Goal: Transaction & Acquisition: Register for event/course

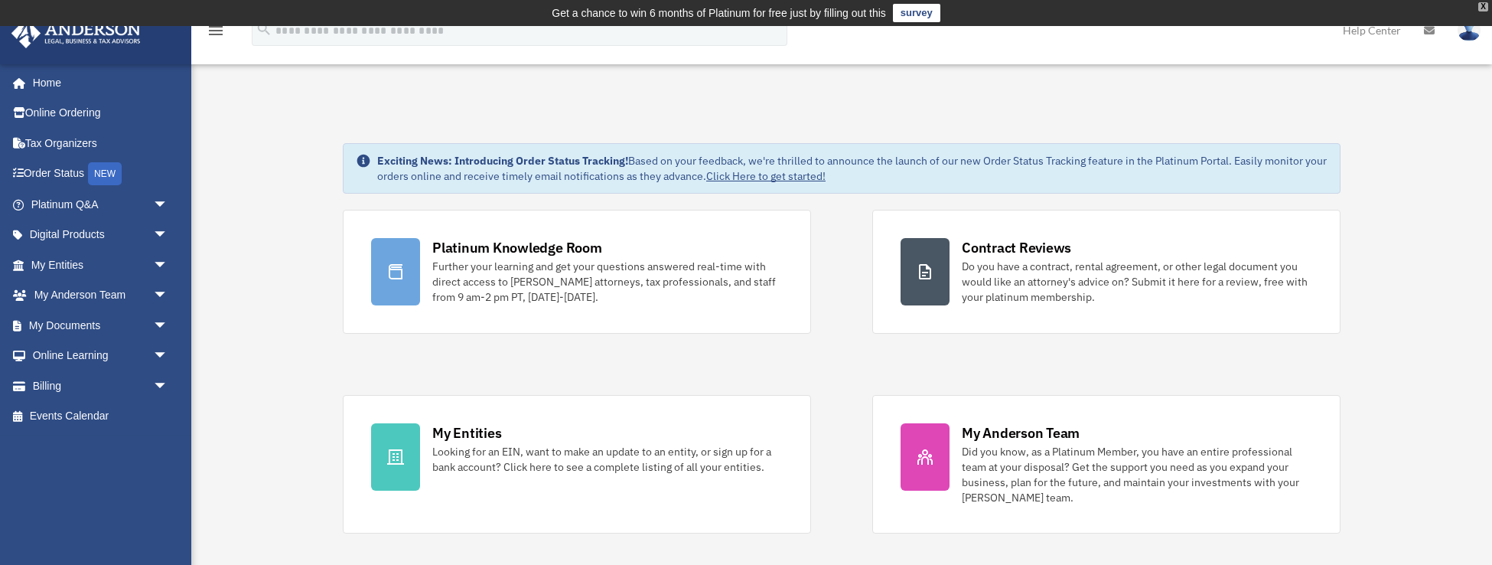
click at [1481, 7] on div "X" at bounding box center [1484, 6] width 10 height 9
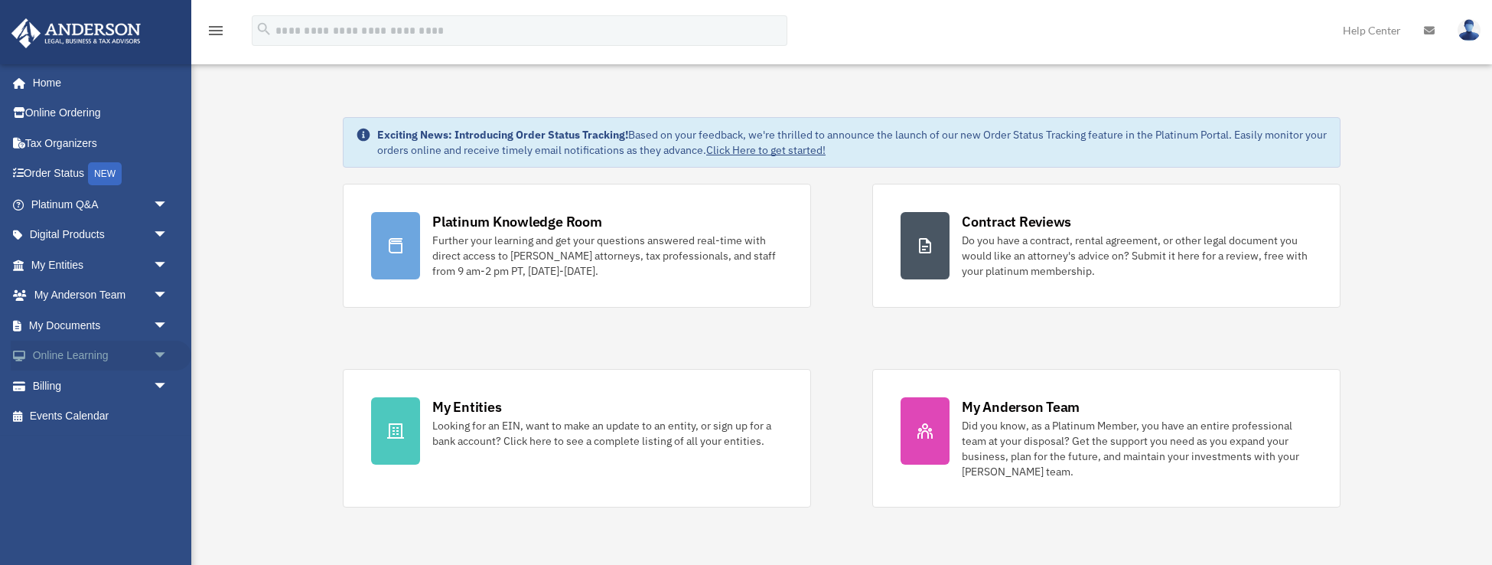
click at [161, 346] on span "arrow_drop_down" at bounding box center [168, 356] width 31 height 31
click at [102, 383] on link "Courses" at bounding box center [106, 385] width 170 height 31
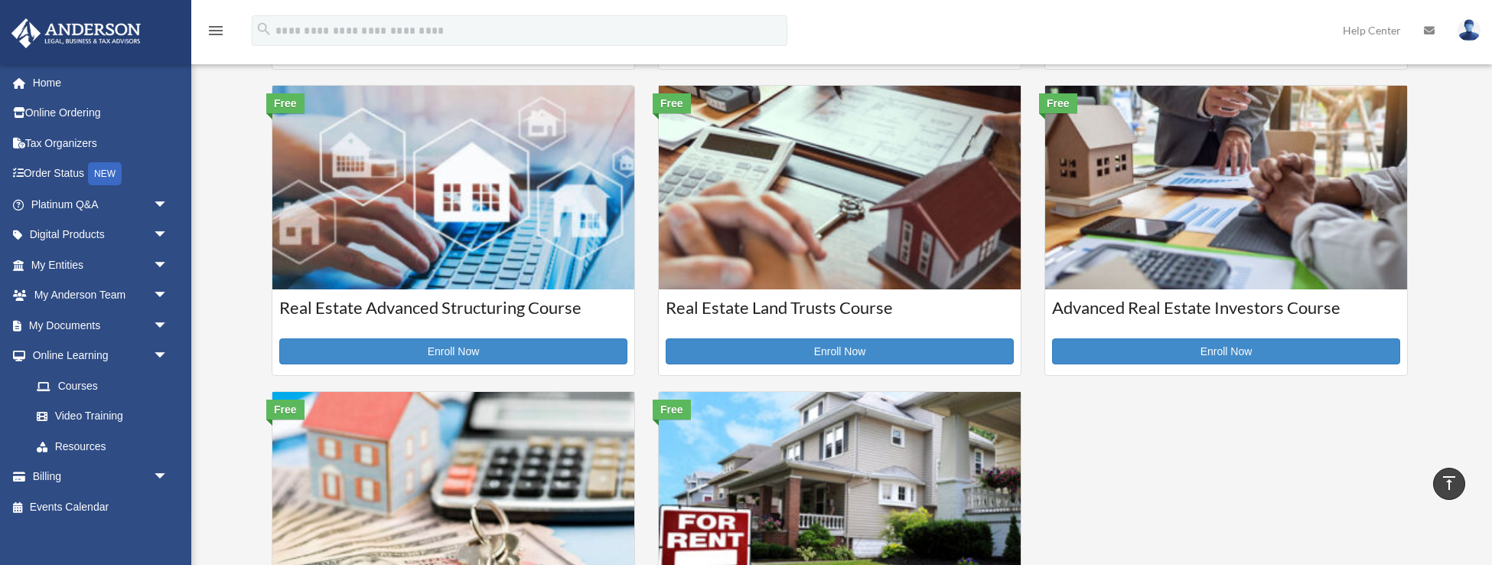
scroll to position [320, 0]
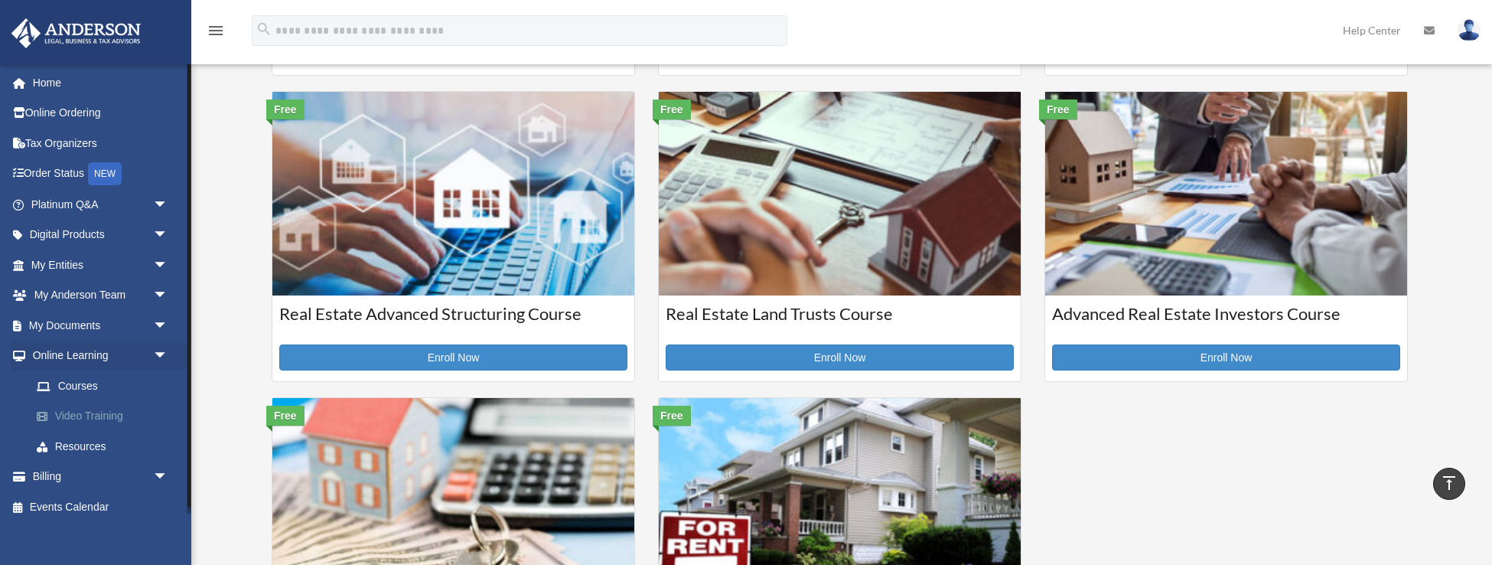
click at [80, 410] on link "Video Training" at bounding box center [106, 416] width 170 height 31
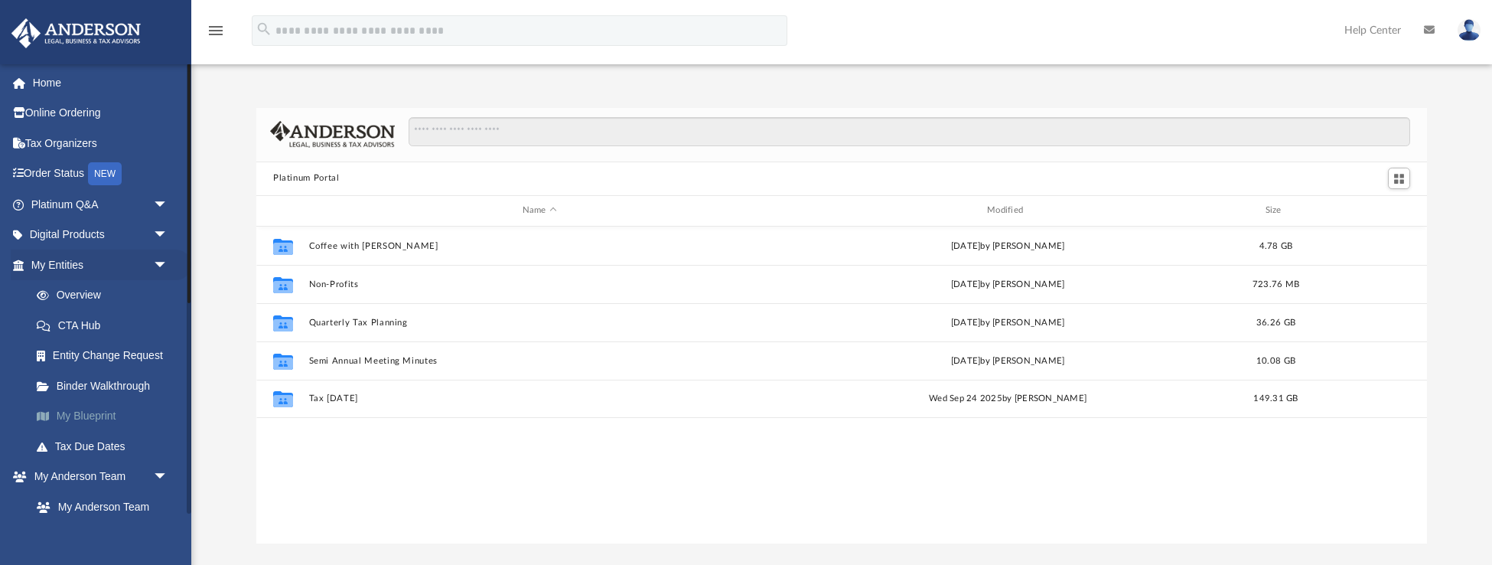
scroll to position [1, 1]
click at [157, 261] on span "arrow_drop_down" at bounding box center [168, 265] width 31 height 31
click at [157, 261] on span "arrow_drop_up" at bounding box center [168, 265] width 31 height 31
click at [159, 227] on span "arrow_drop_down" at bounding box center [168, 235] width 31 height 31
click at [159, 227] on span "arrow_drop_up" at bounding box center [168, 235] width 31 height 31
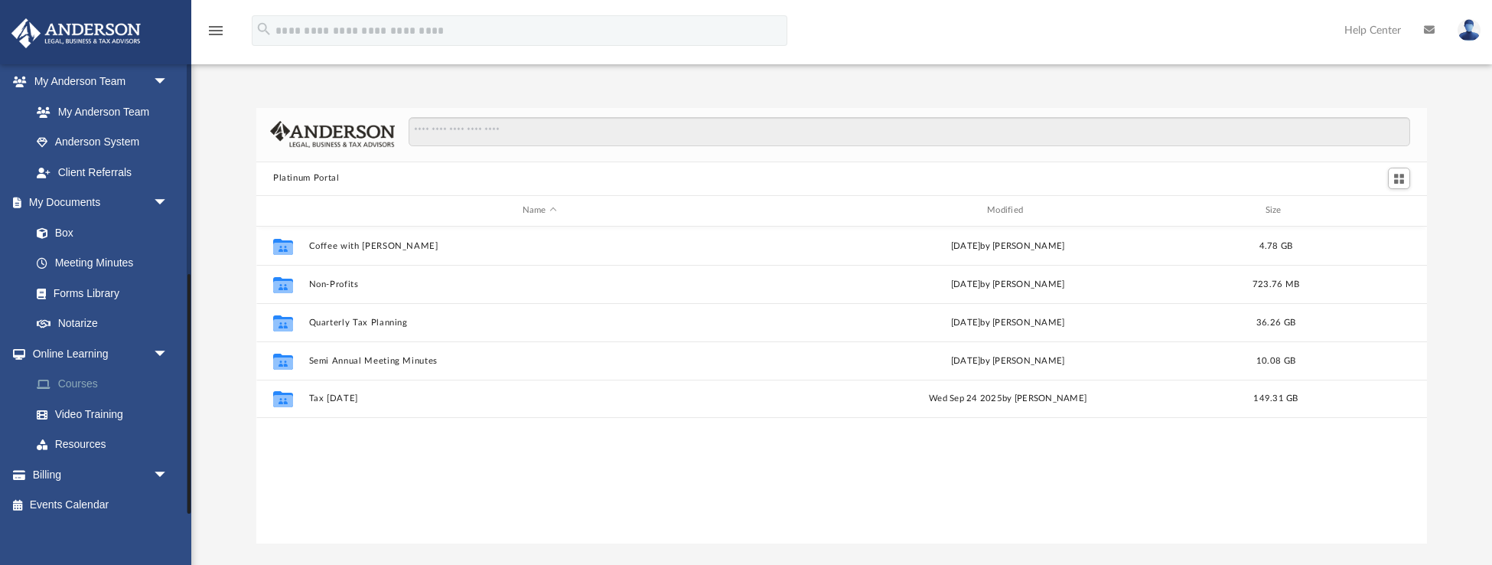
scroll to position [394, 0]
click at [86, 401] on link "Video Training" at bounding box center [106, 415] width 170 height 31
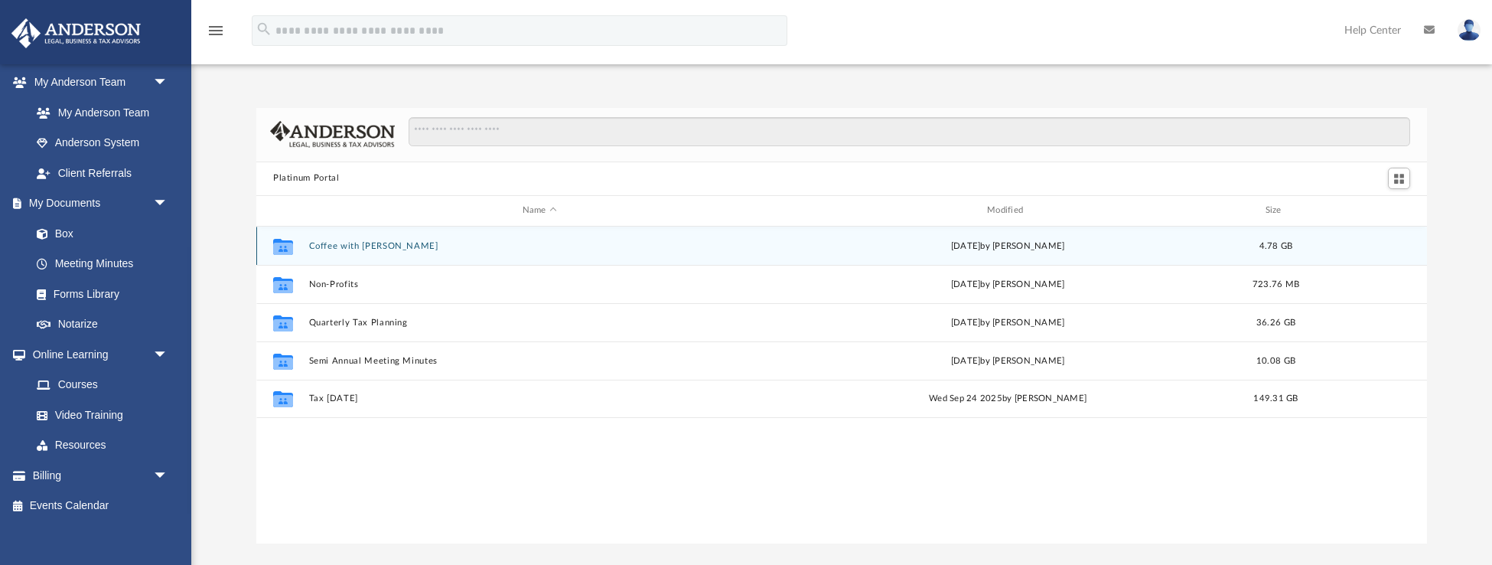
click at [377, 250] on button "Coffee with Carl" at bounding box center [540, 245] width 462 height 10
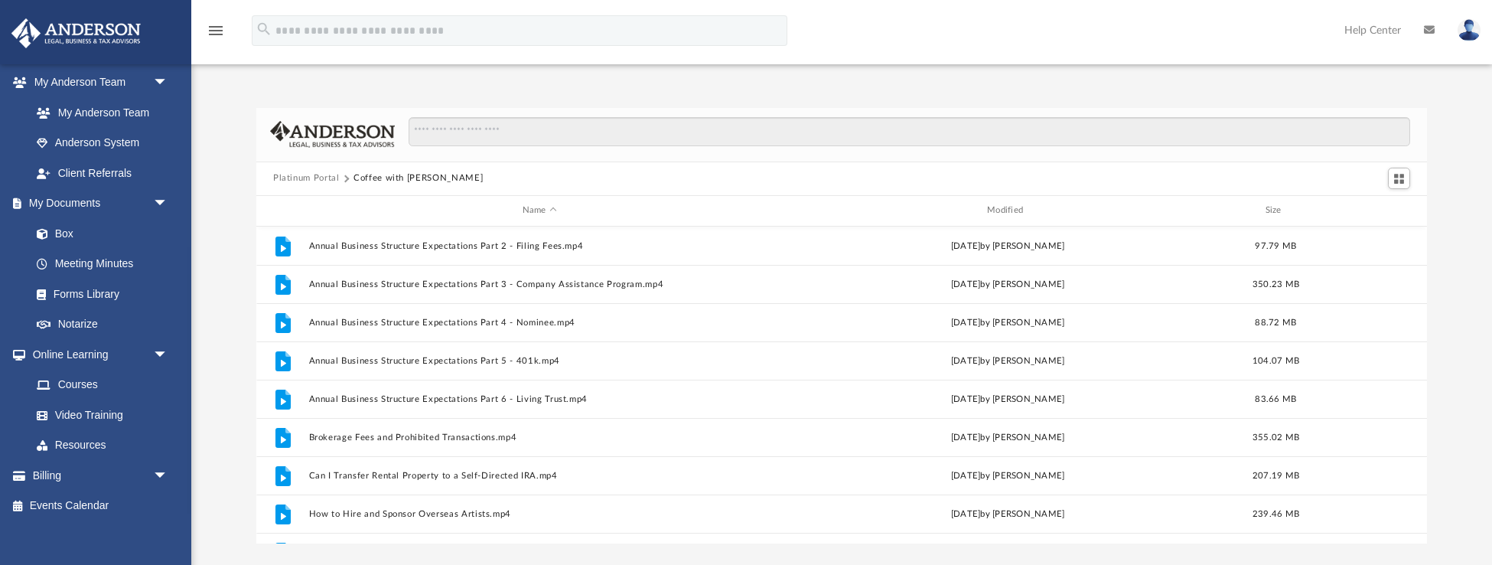
scroll to position [0, 0]
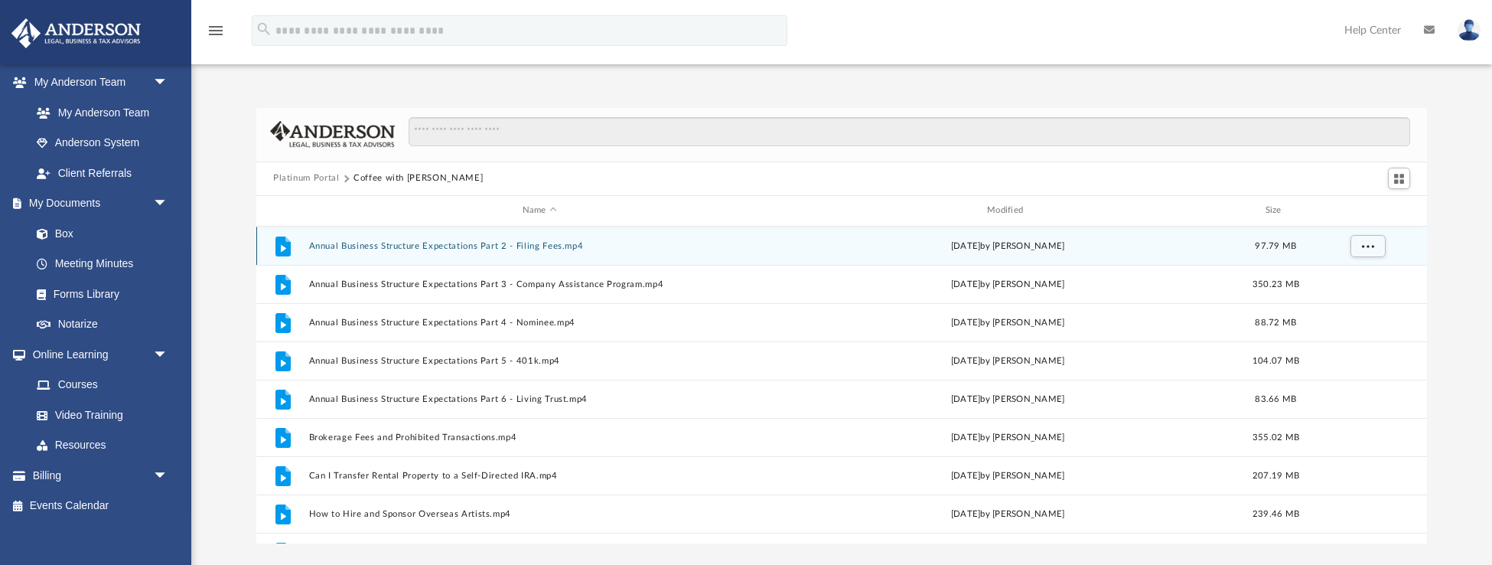
click at [559, 246] on button "Annual Business Structure Expectations Part 2 - Filing Fees.mp4" at bounding box center [540, 245] width 462 height 10
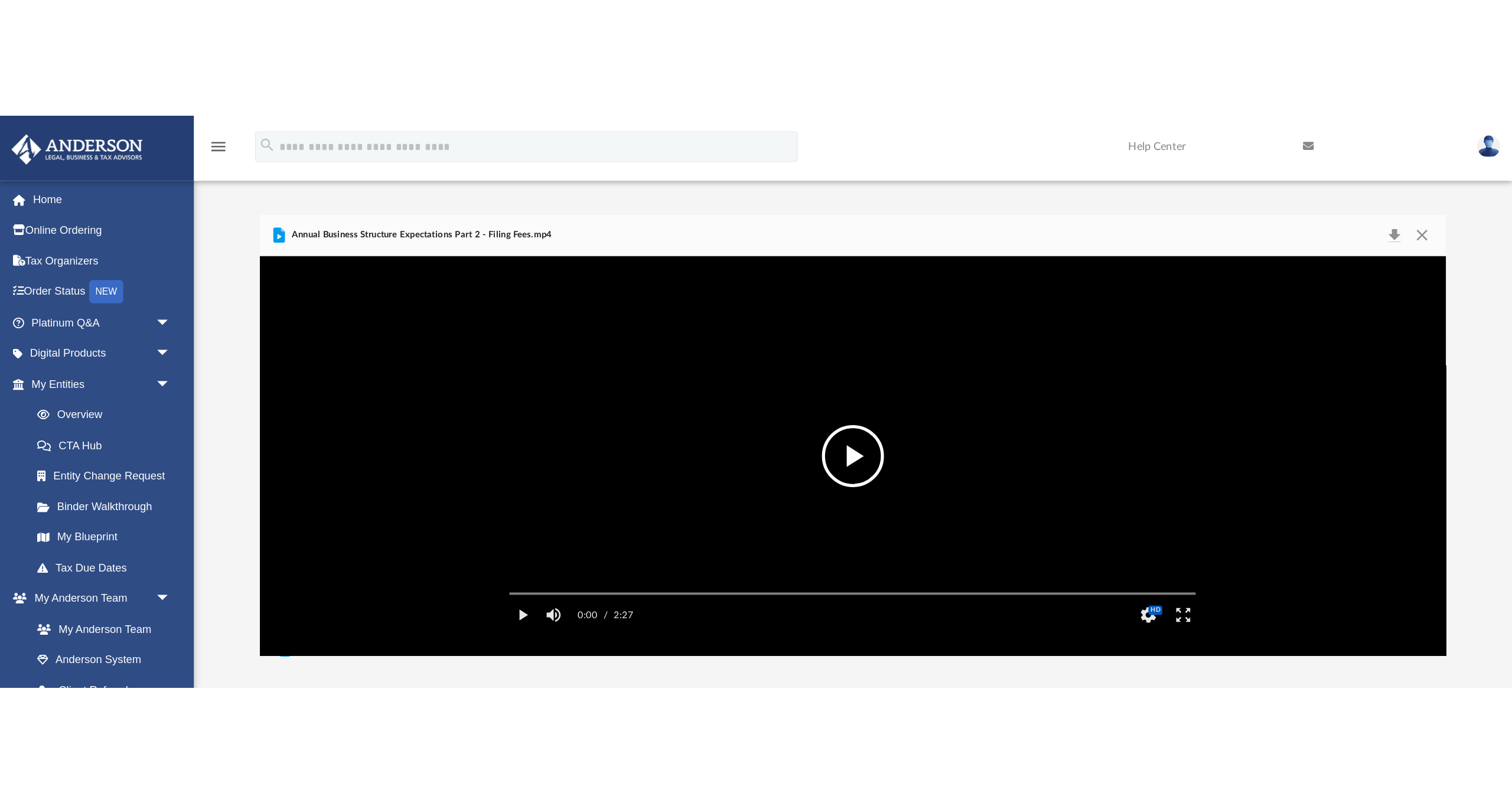
scroll to position [268, 1228]
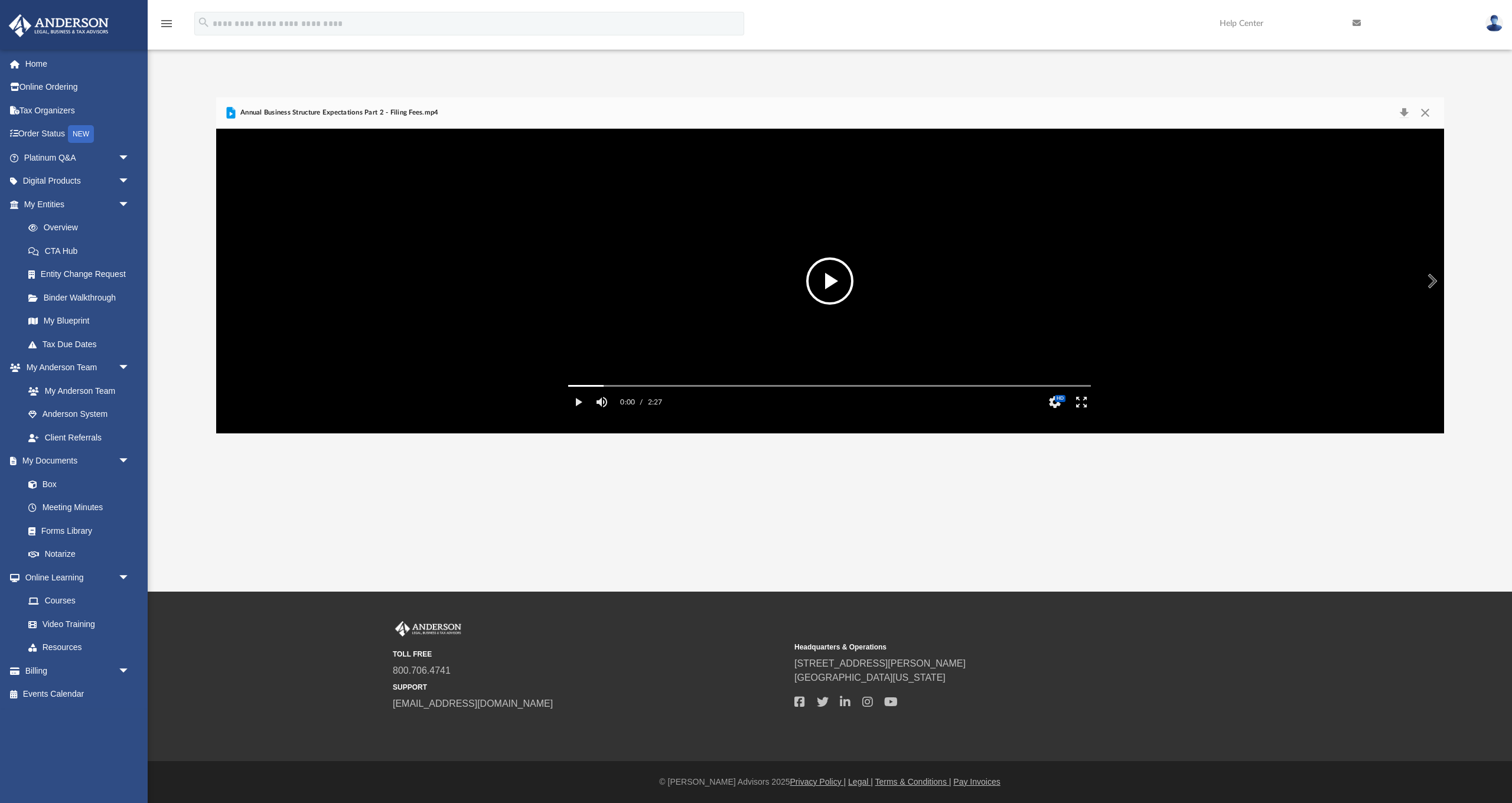
click at [837, 290] on button "File preview" at bounding box center [830, 281] width 47 height 47
click at [903, 235] on video "File preview" at bounding box center [830, 281] width 542 height 271
click at [72, 435] on link "Courses" at bounding box center [82, 601] width 131 height 24
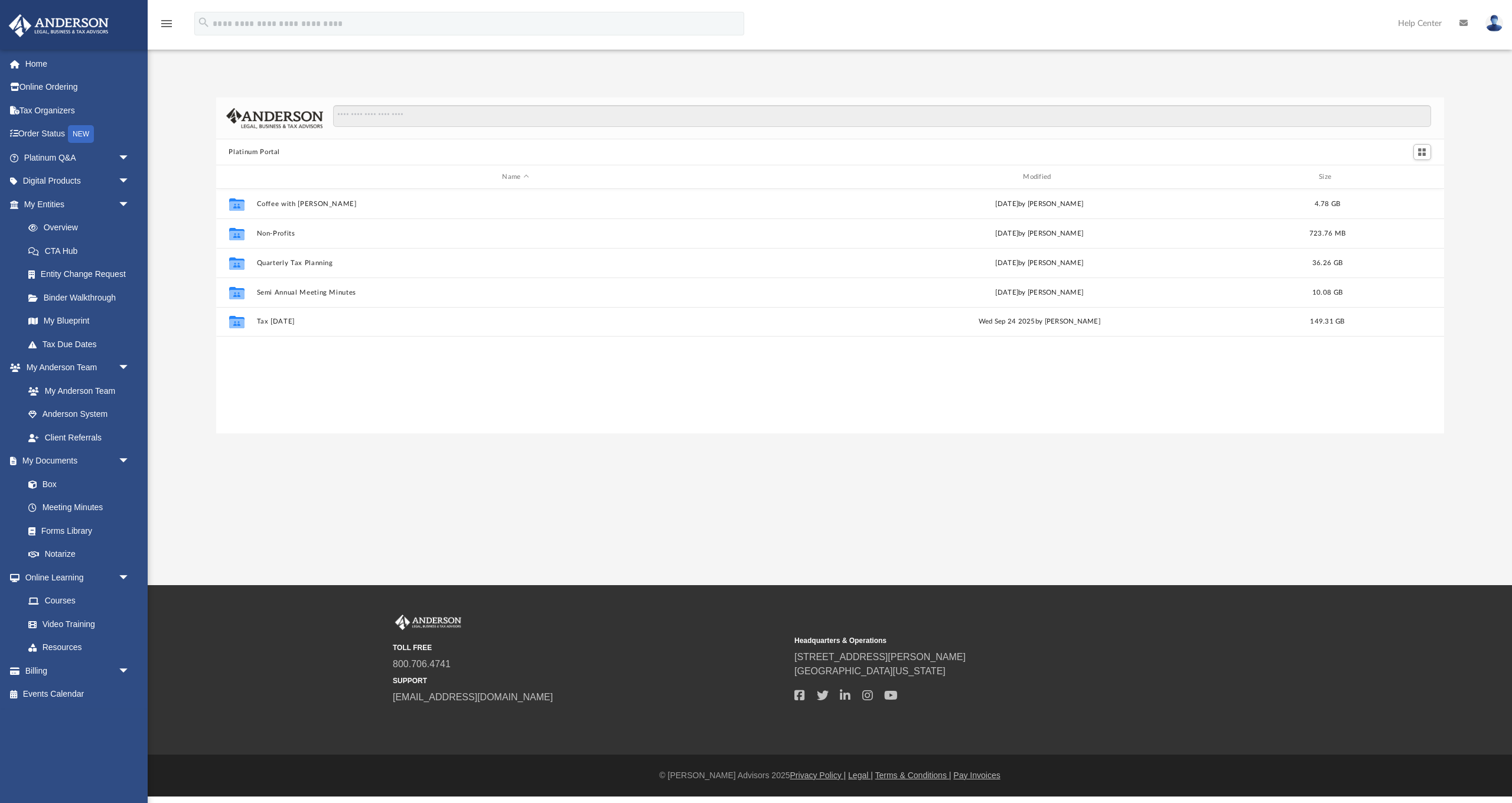
scroll to position [268, 1228]
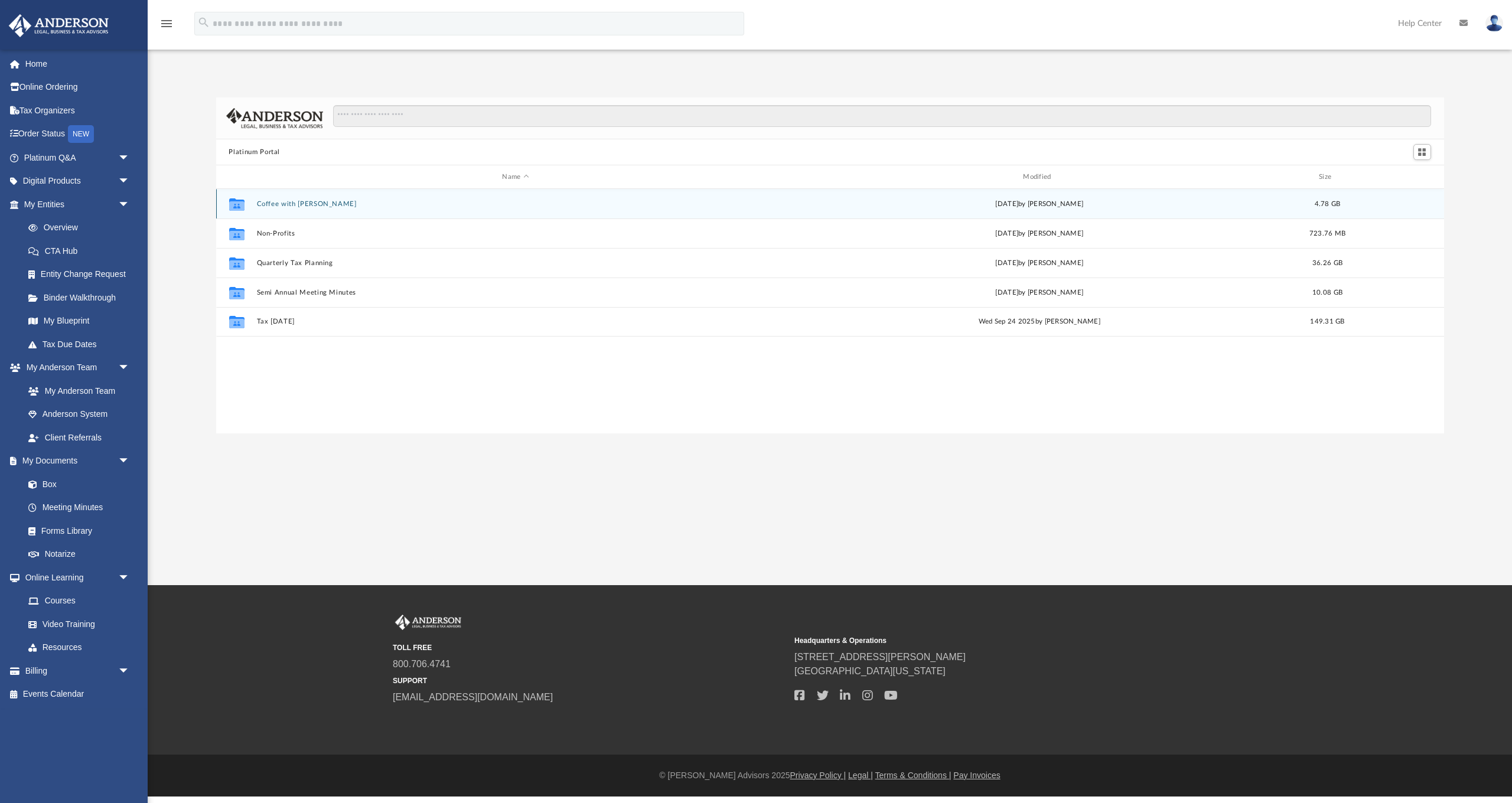
click at [292, 208] on div "Collaborated Folder Coffee with Carl Wed Aug 16 2023 by Matthew Moore 4.78 GB" at bounding box center [830, 204] width 1228 height 29
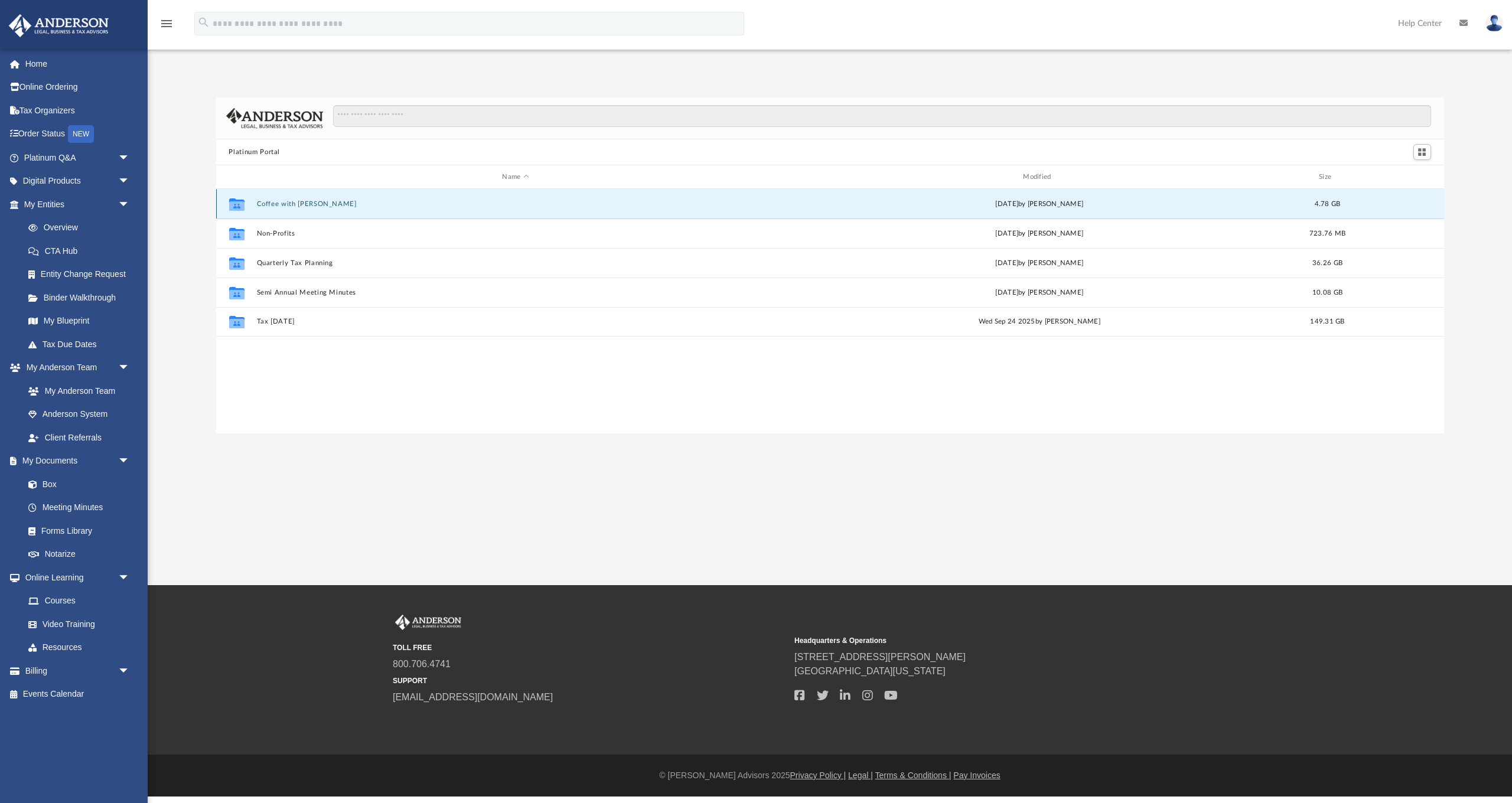
click at [381, 206] on button "Coffee with Carl" at bounding box center [516, 204] width 519 height 8
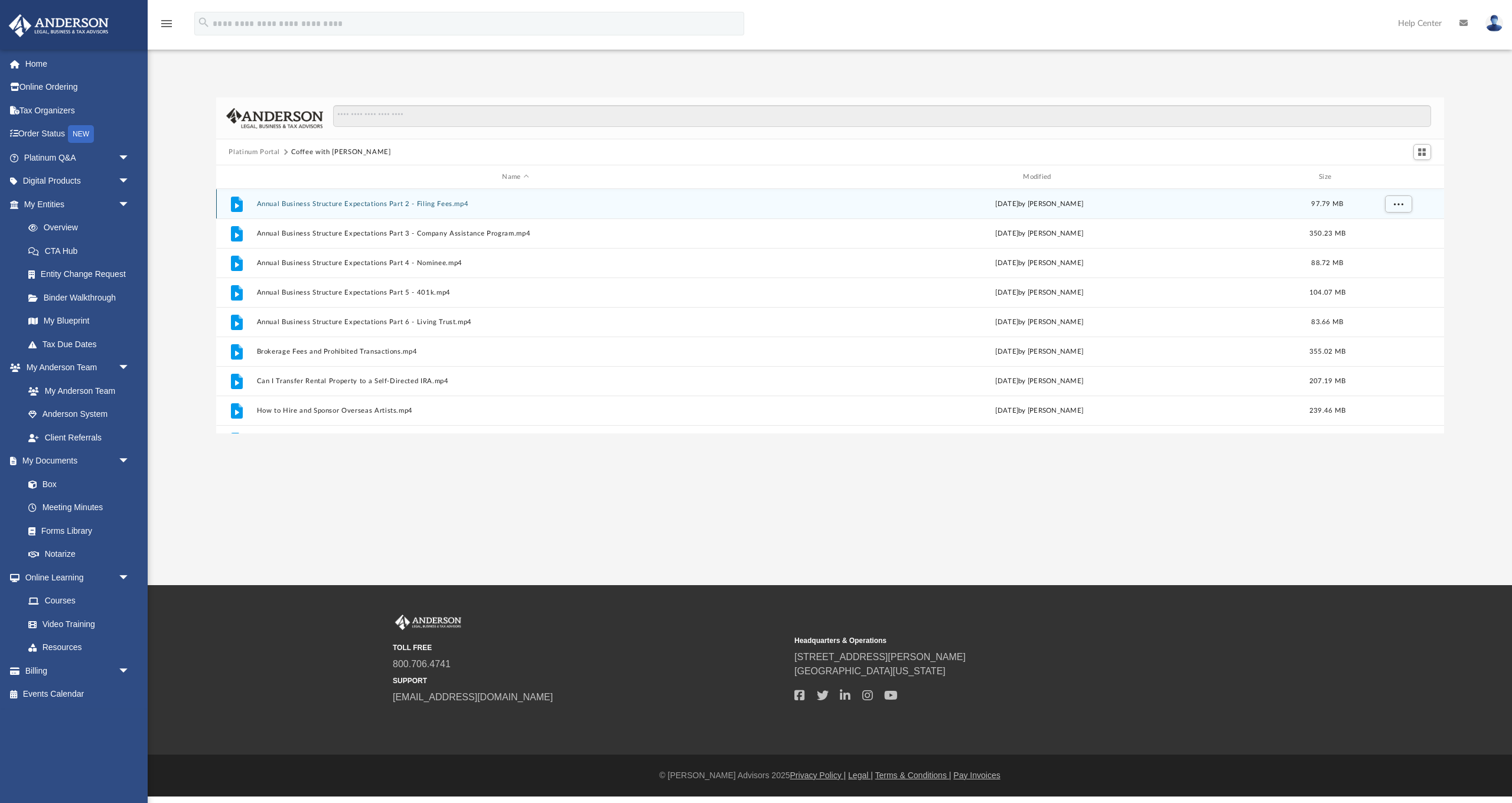
click at [270, 205] on button "Annual Business Structure Expectations Part 2 - Filing Fees.mp4" at bounding box center [516, 204] width 519 height 8
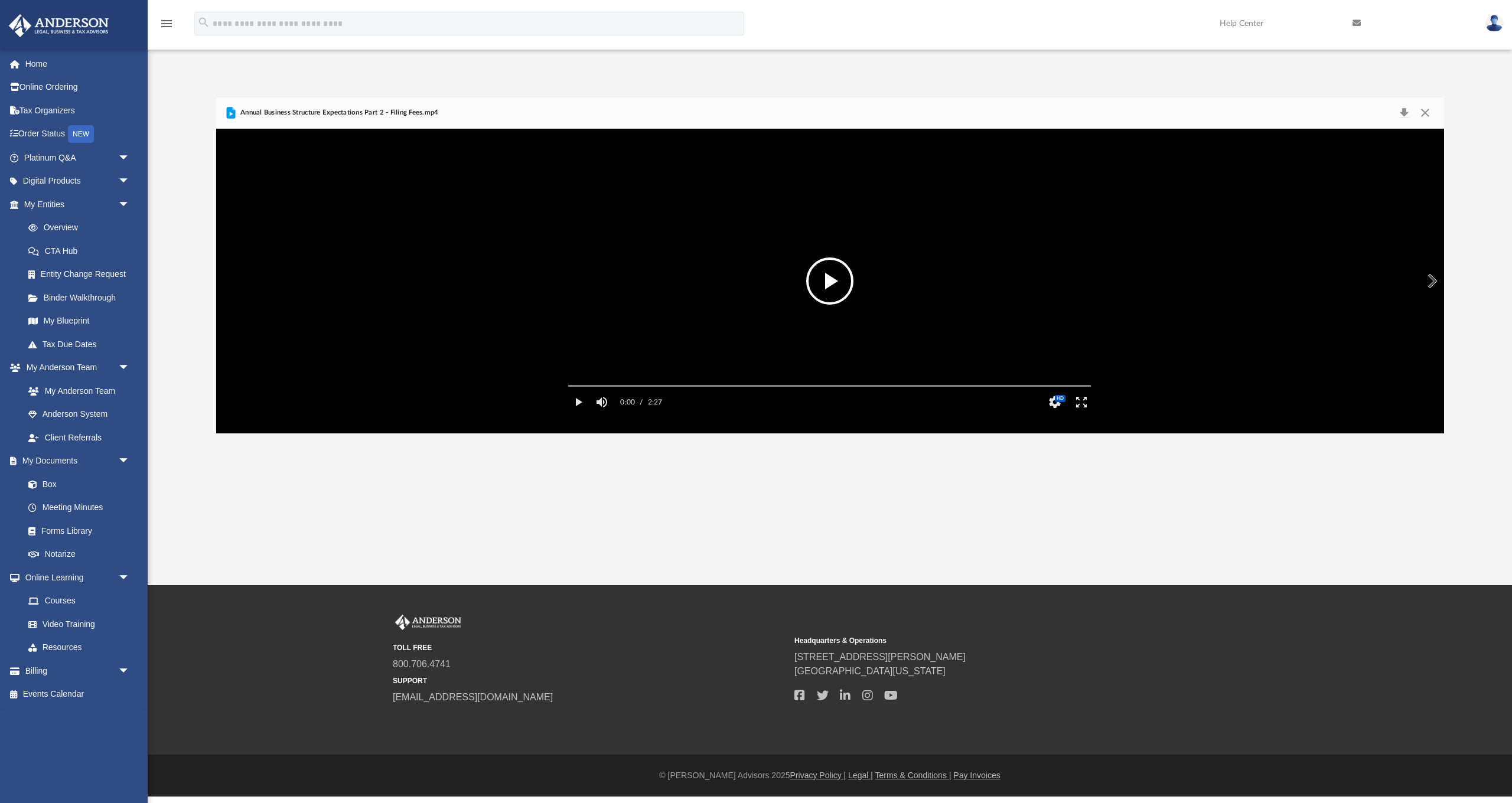
click at [838, 295] on button "File preview" at bounding box center [830, 281] width 47 height 47
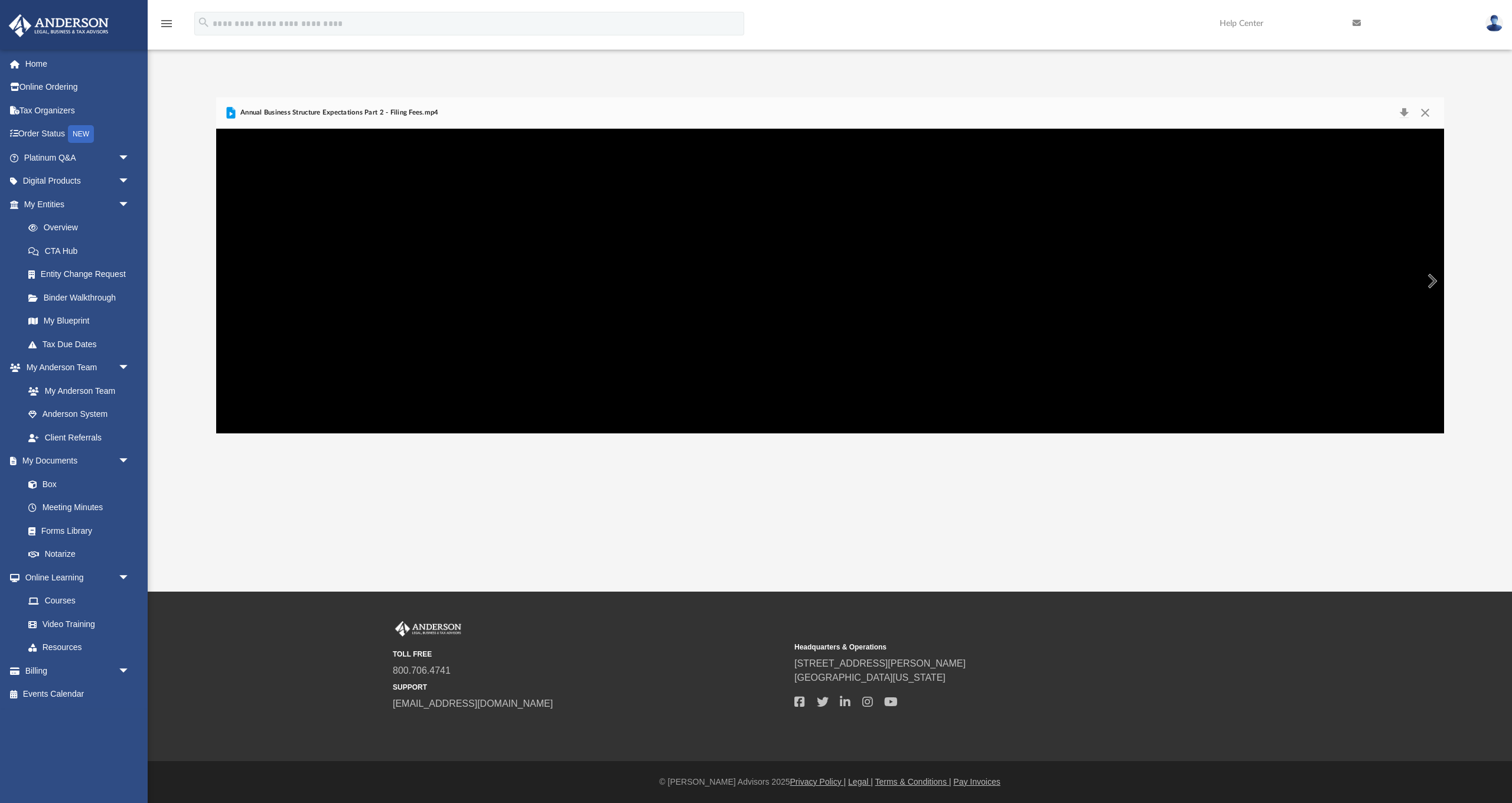
scroll to position [0, 0]
click at [1436, 282] on button "Preview" at bounding box center [1432, 281] width 26 height 33
click at [834, 281] on button "File preview" at bounding box center [830, 281] width 47 height 47
click at [492, 318] on div "Autoplay Disabled Speed Normal Quality Auto Subtitles/CC Off Audio Autoplay Dis…" at bounding box center [830, 281] width 1228 height 305
click at [583, 414] on button "Pause" at bounding box center [578, 402] width 26 height 24
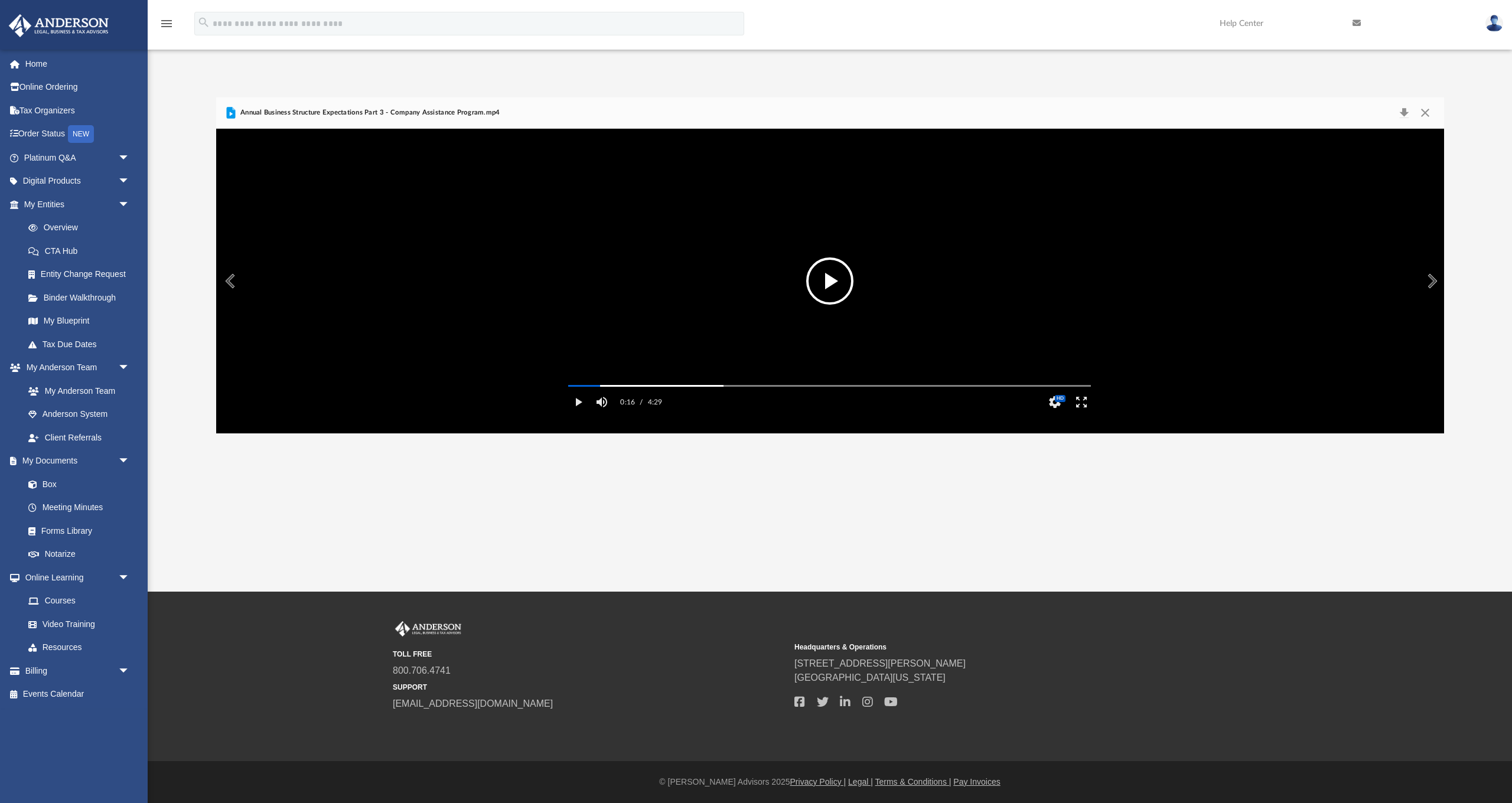
click at [819, 299] on button "File preview" at bounding box center [830, 281] width 47 height 47
drag, startPoint x: 775, startPoint y: 211, endPoint x: 766, endPoint y: 213, distance: 9.2
click at [769, 212] on video "File preview" at bounding box center [830, 281] width 542 height 271
click at [1429, 288] on button "Preview" at bounding box center [1432, 281] width 26 height 33
click at [833, 283] on button "File preview" at bounding box center [830, 281] width 47 height 47
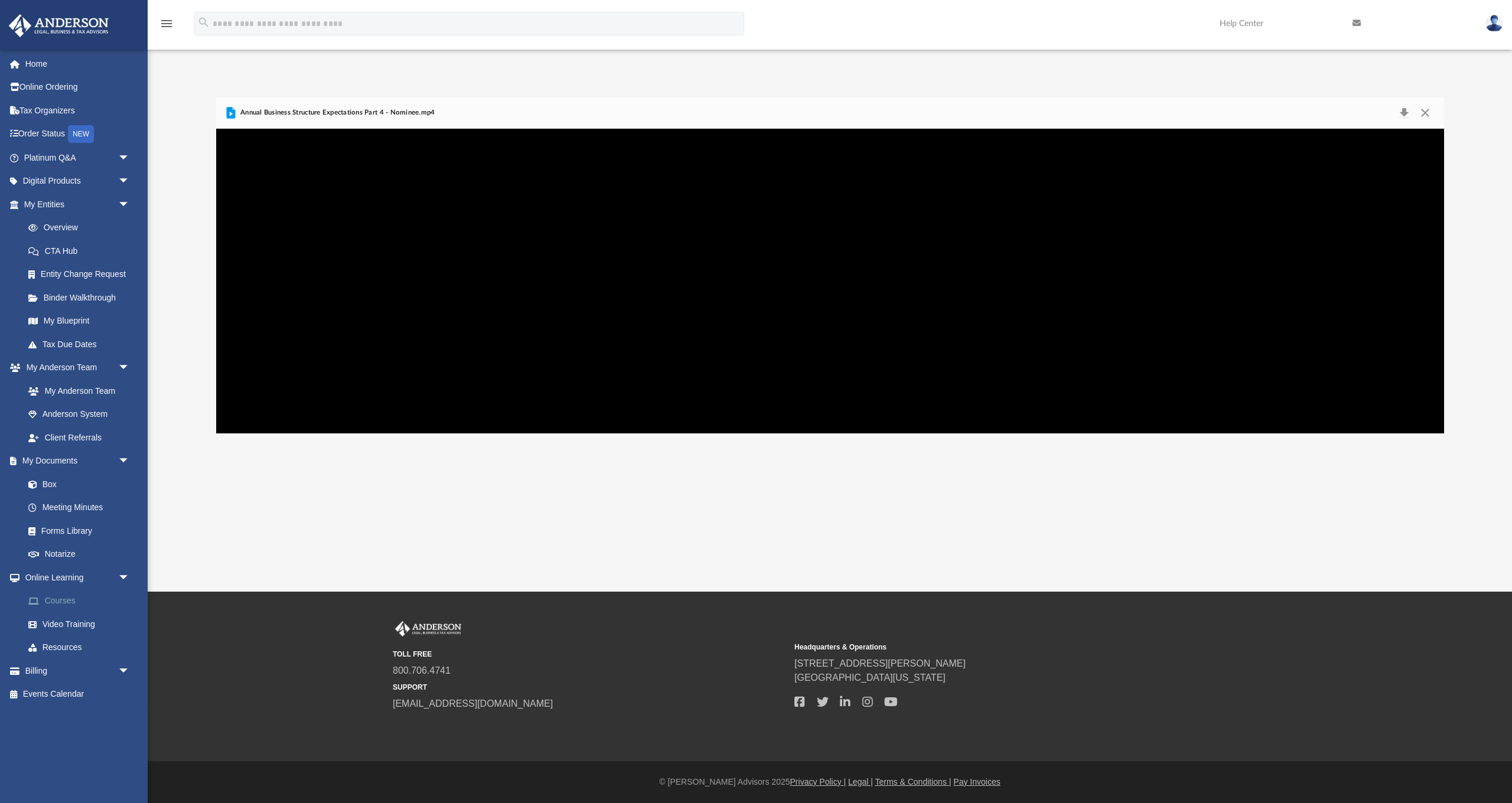
click at [62, 597] on link "Courses" at bounding box center [82, 601] width 131 height 24
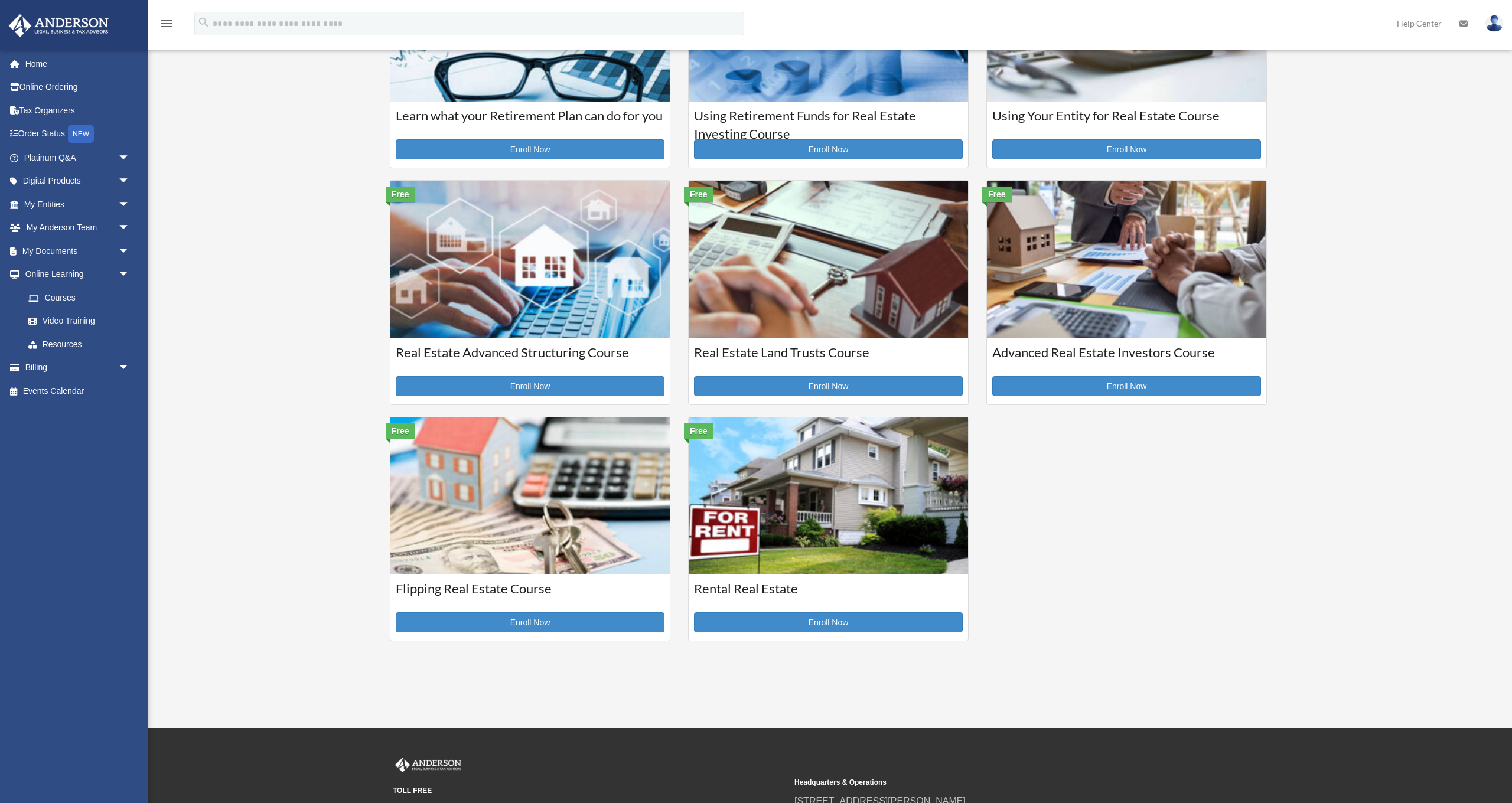
scroll to position [151, 0]
click at [512, 619] on link "Enroll Now" at bounding box center [530, 622] width 269 height 20
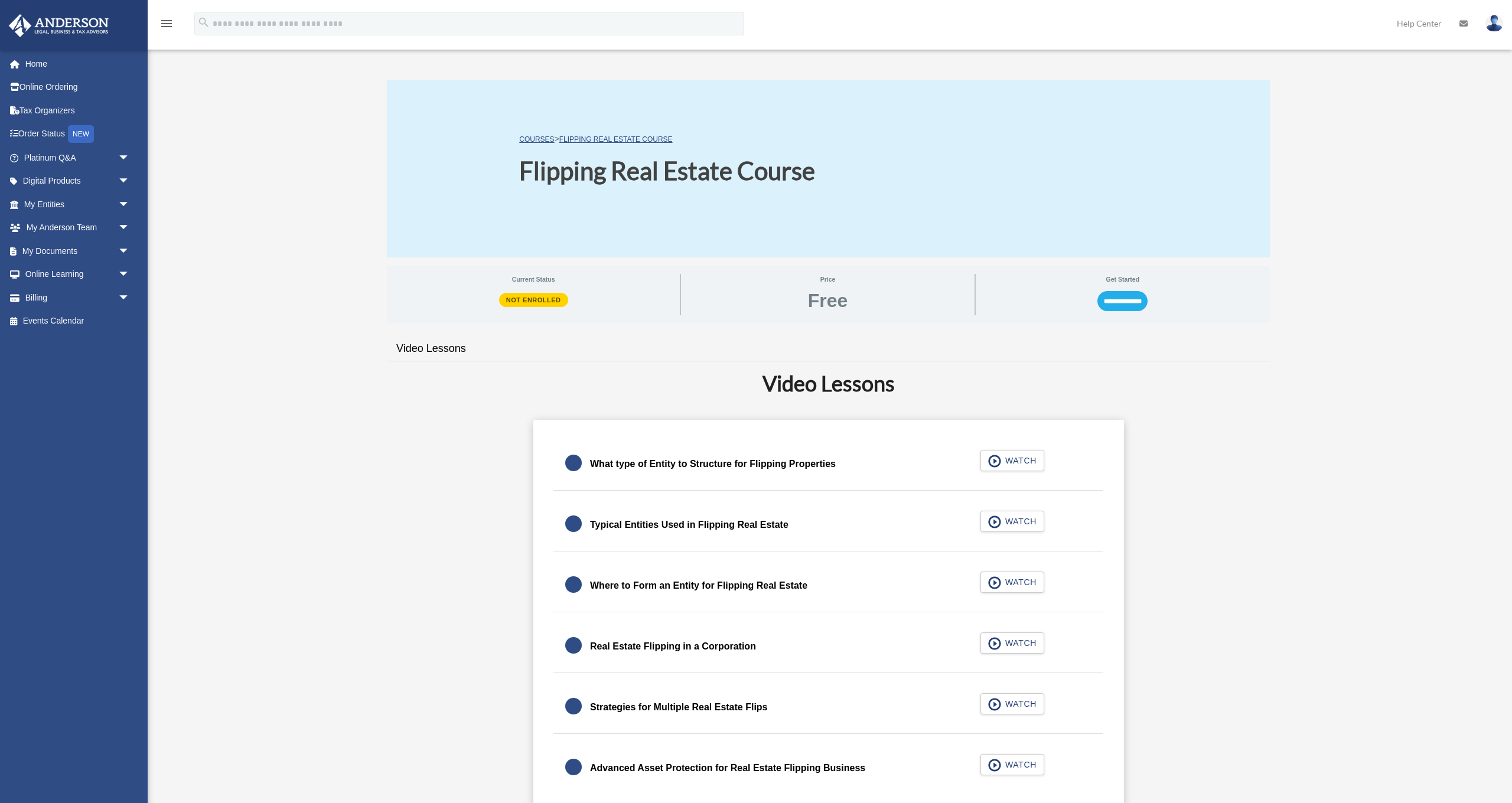
click at [1137, 296] on input "**********" at bounding box center [1122, 301] width 50 height 20
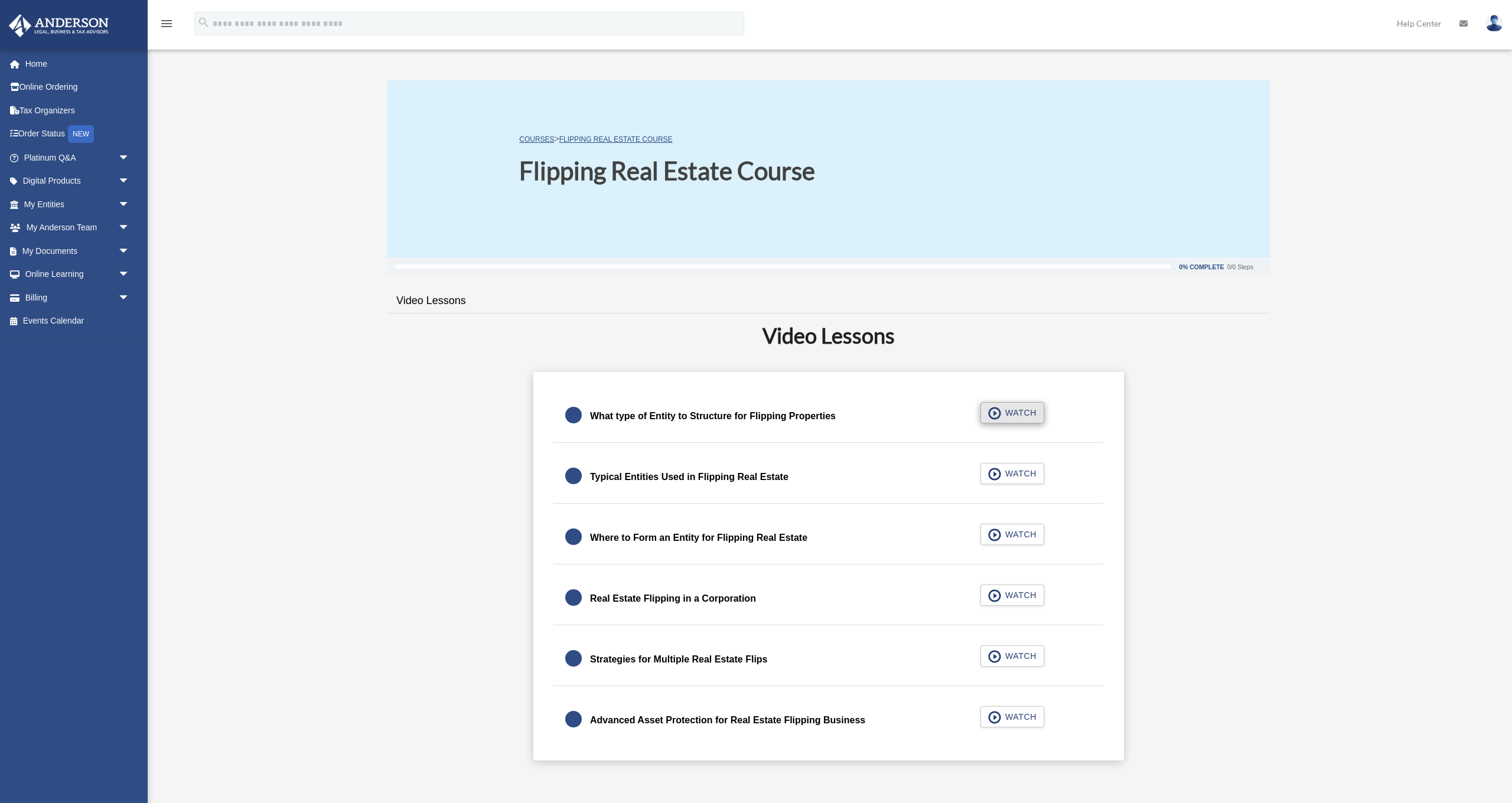
click at [983, 414] on button "WATCH" at bounding box center [1013, 413] width 64 height 22
